Goal: Find specific page/section: Find specific page/section

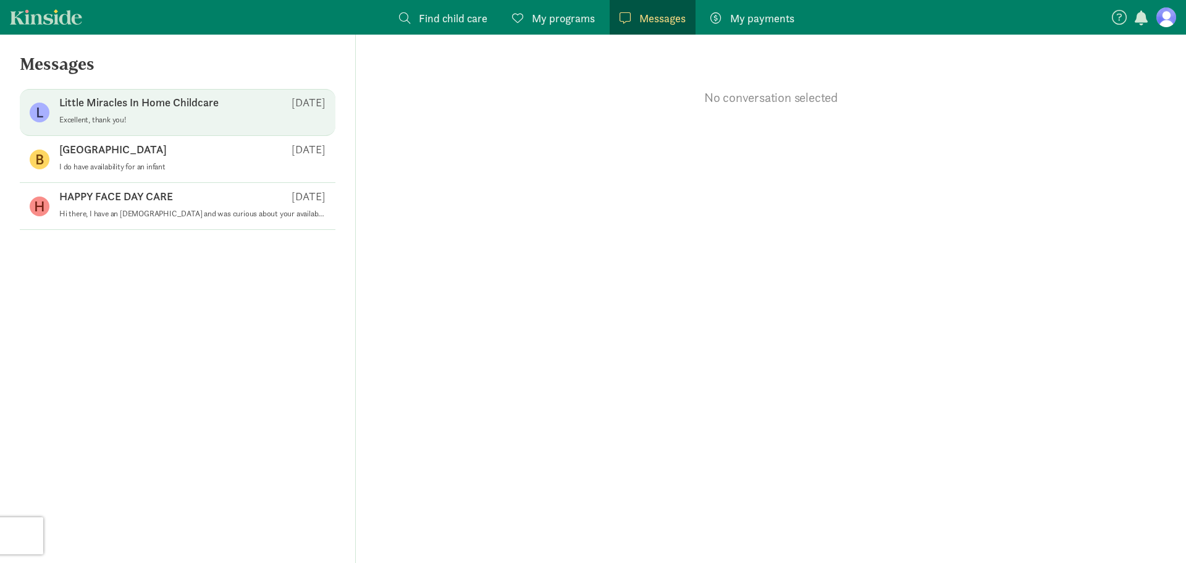
click at [114, 110] on div "Little Miracles In Home Childcare [DATE]" at bounding box center [192, 105] width 266 height 20
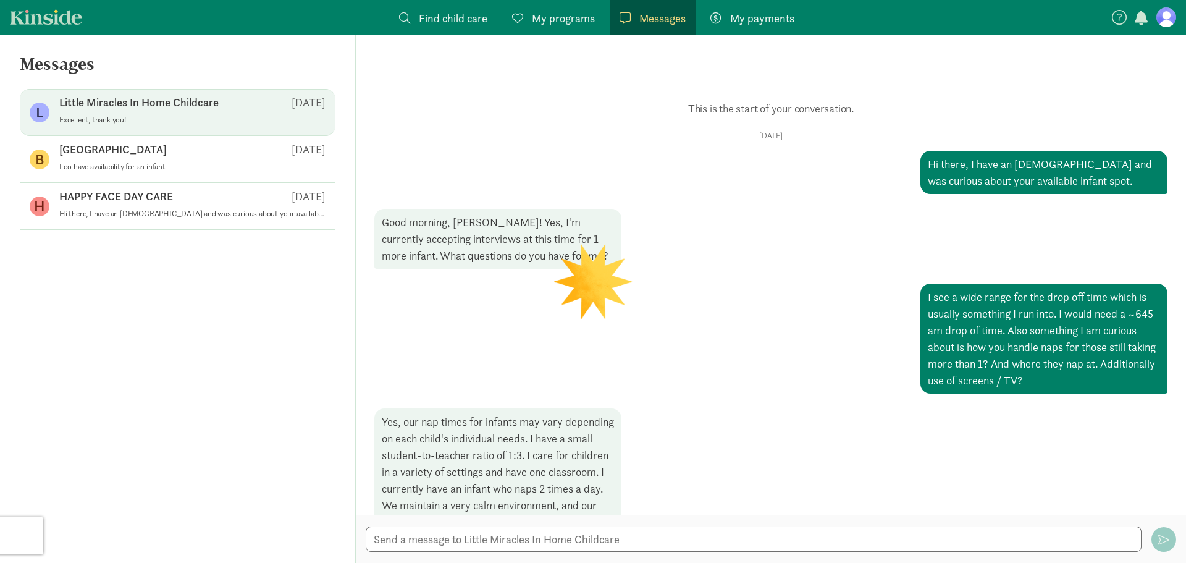
scroll to position [755, 0]
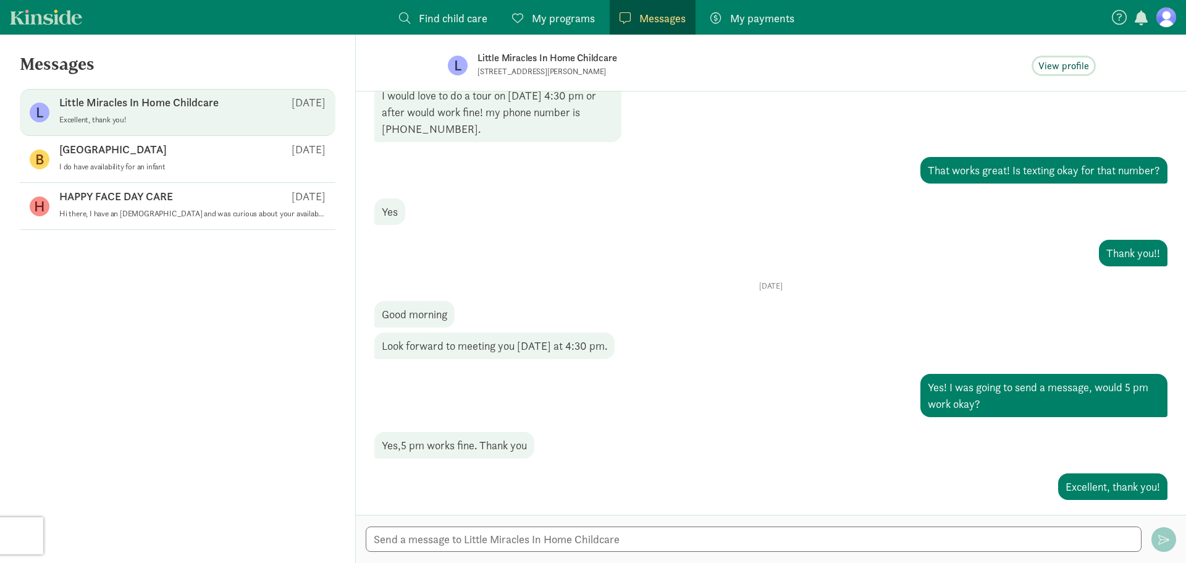
click at [1062, 62] on span "View profile" at bounding box center [1064, 66] width 51 height 15
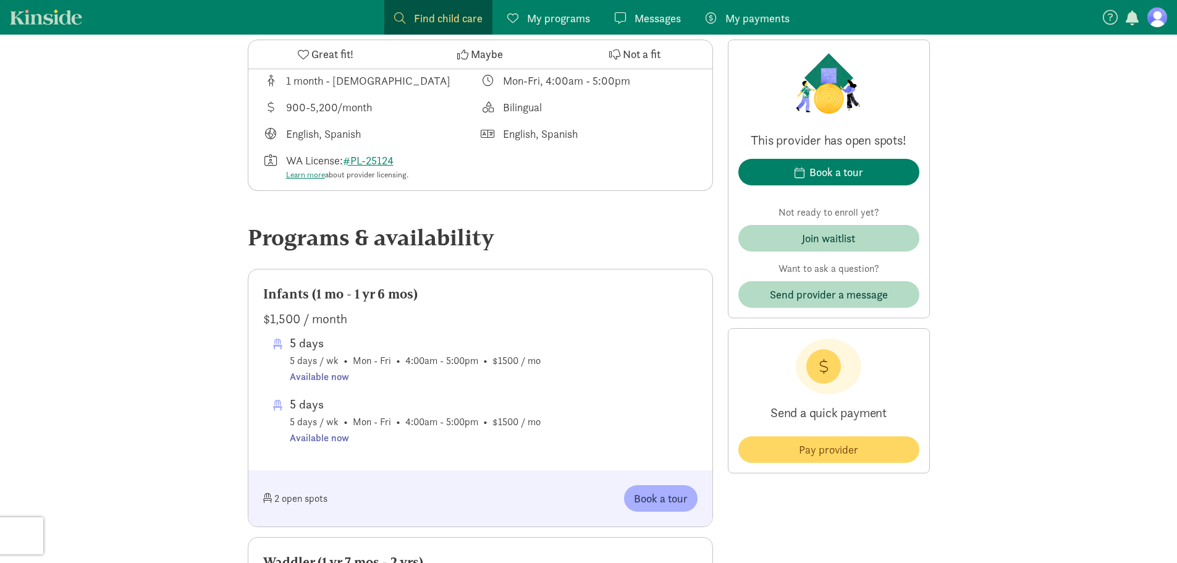
scroll to position [494, 0]
